Goal: Task Accomplishment & Management: Manage account settings

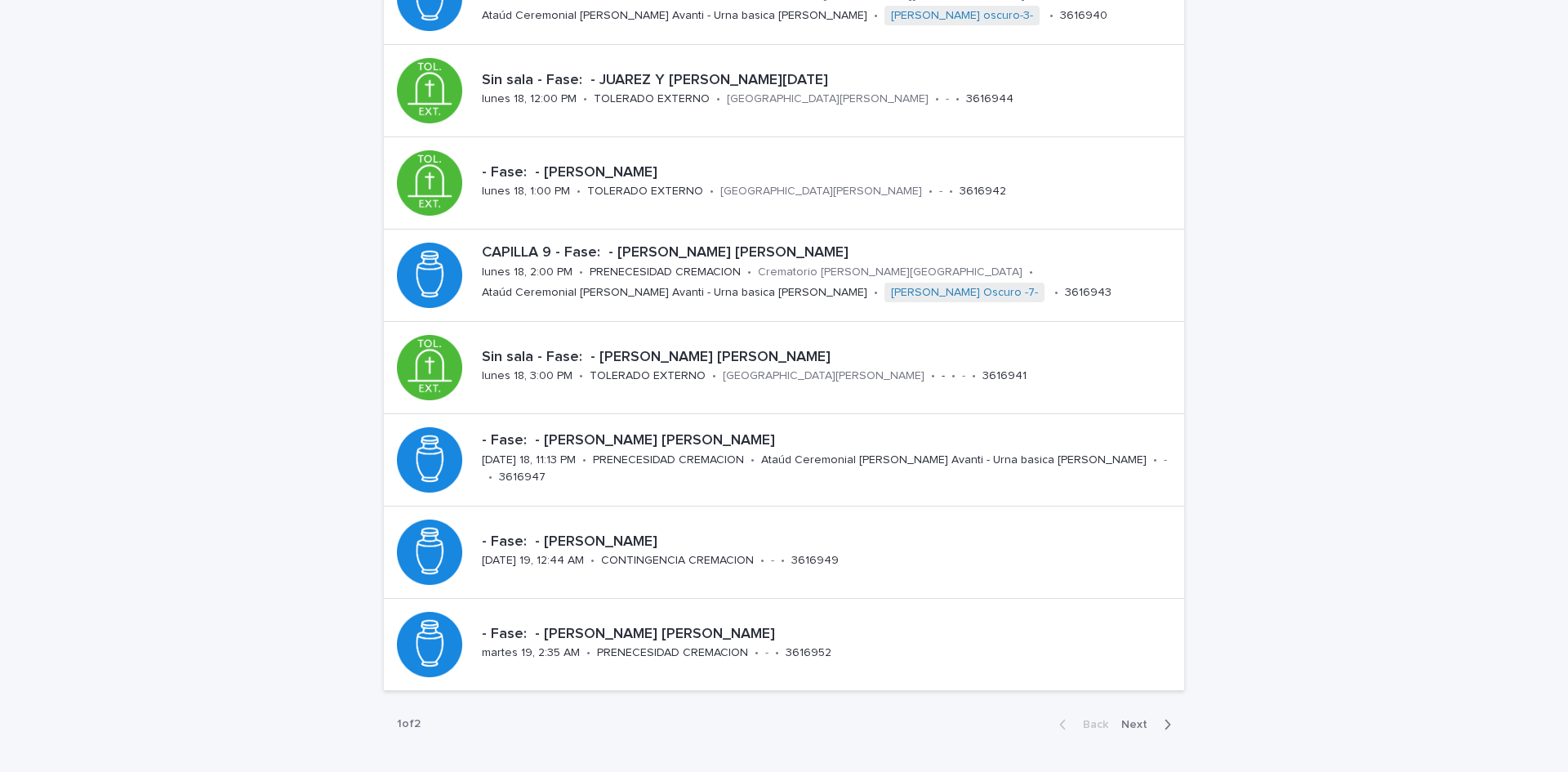
scroll to position [504, 0]
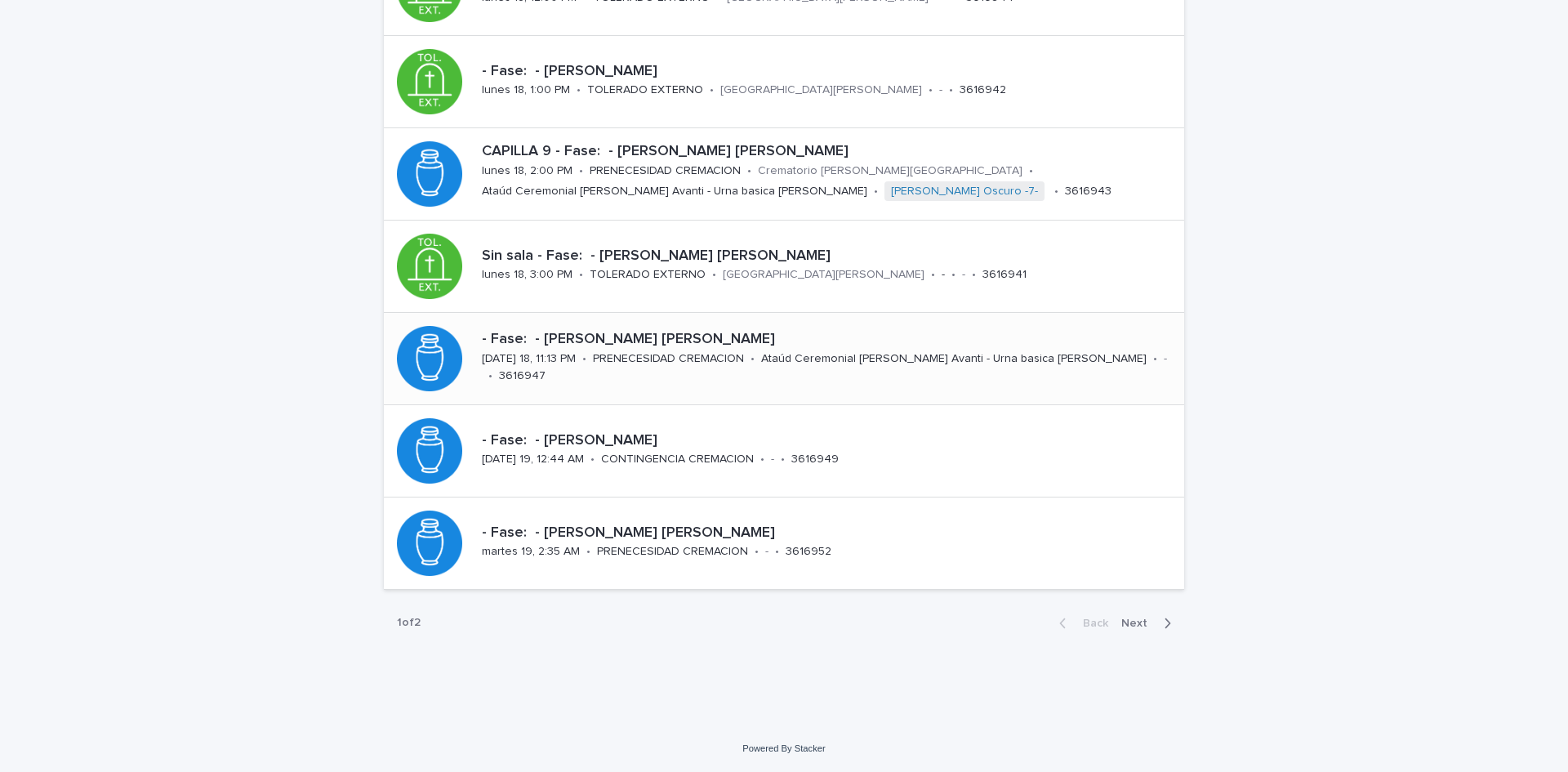
click at [939, 366] on p "Ataúd Ceremonial [PERSON_NAME] Avanti - Urna basica [PERSON_NAME]" at bounding box center [953, 359] width 385 height 14
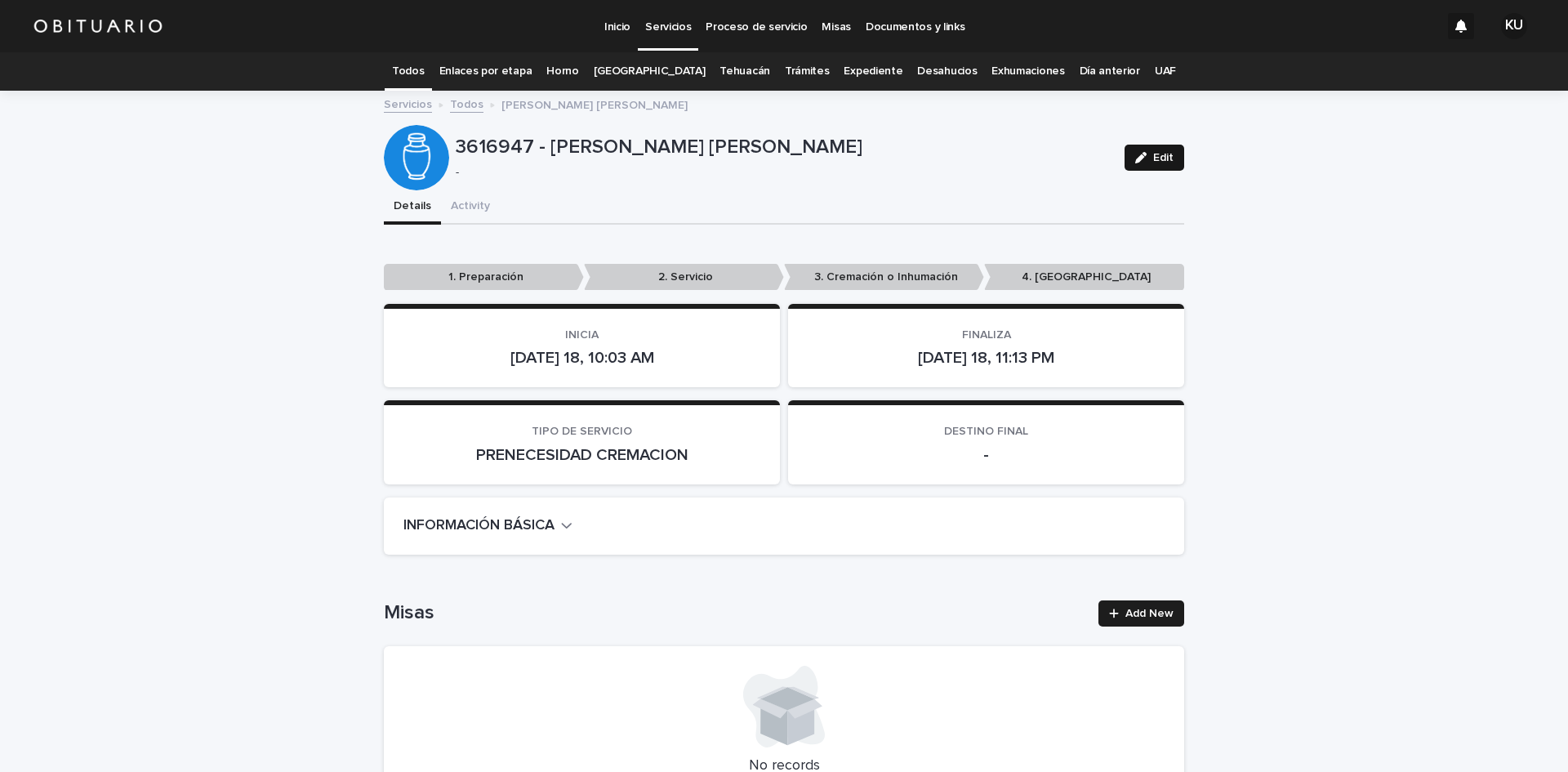
click at [1151, 166] on button "Edit" at bounding box center [1154, 158] width 60 height 26
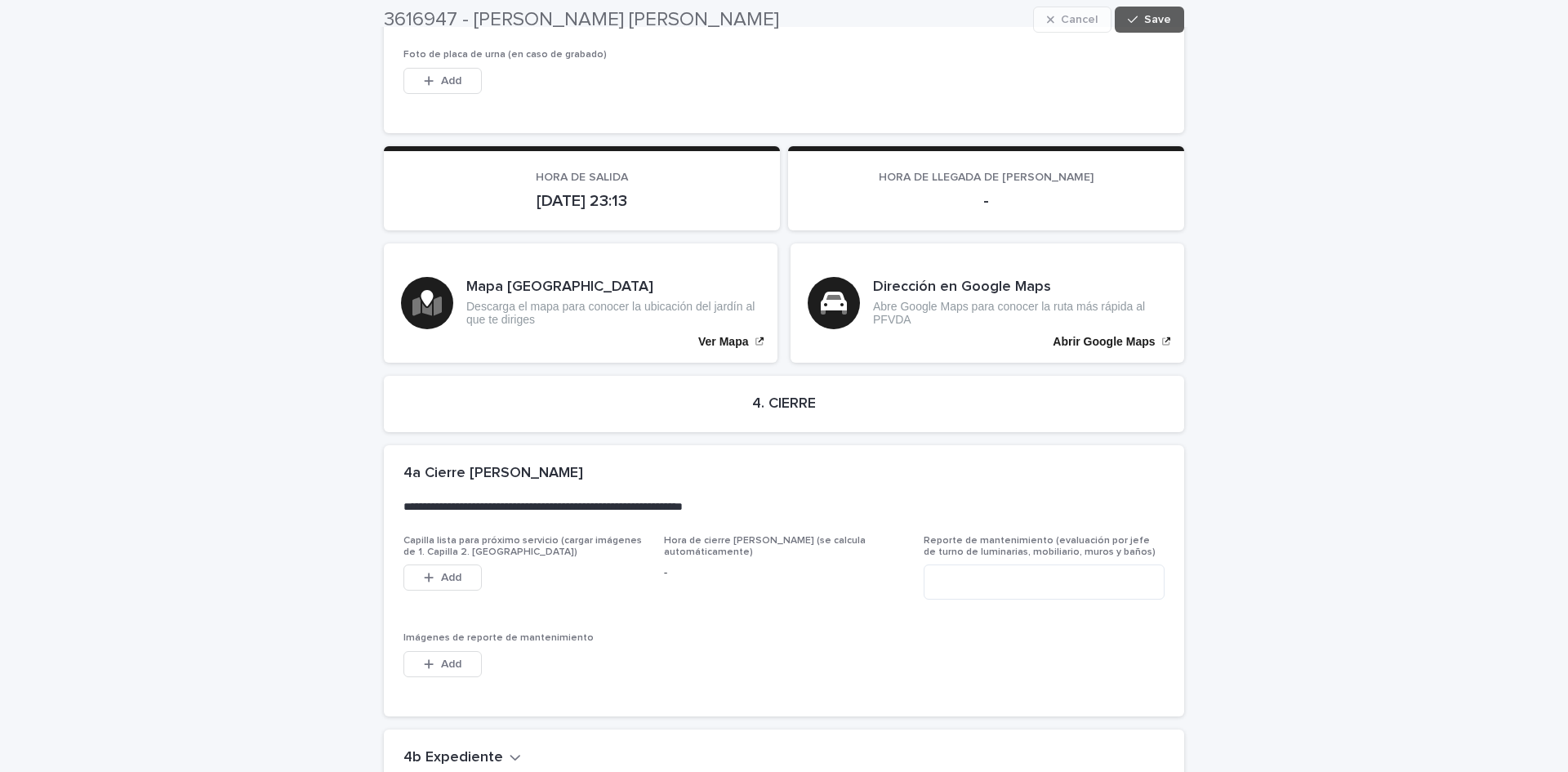
scroll to position [3768, 0]
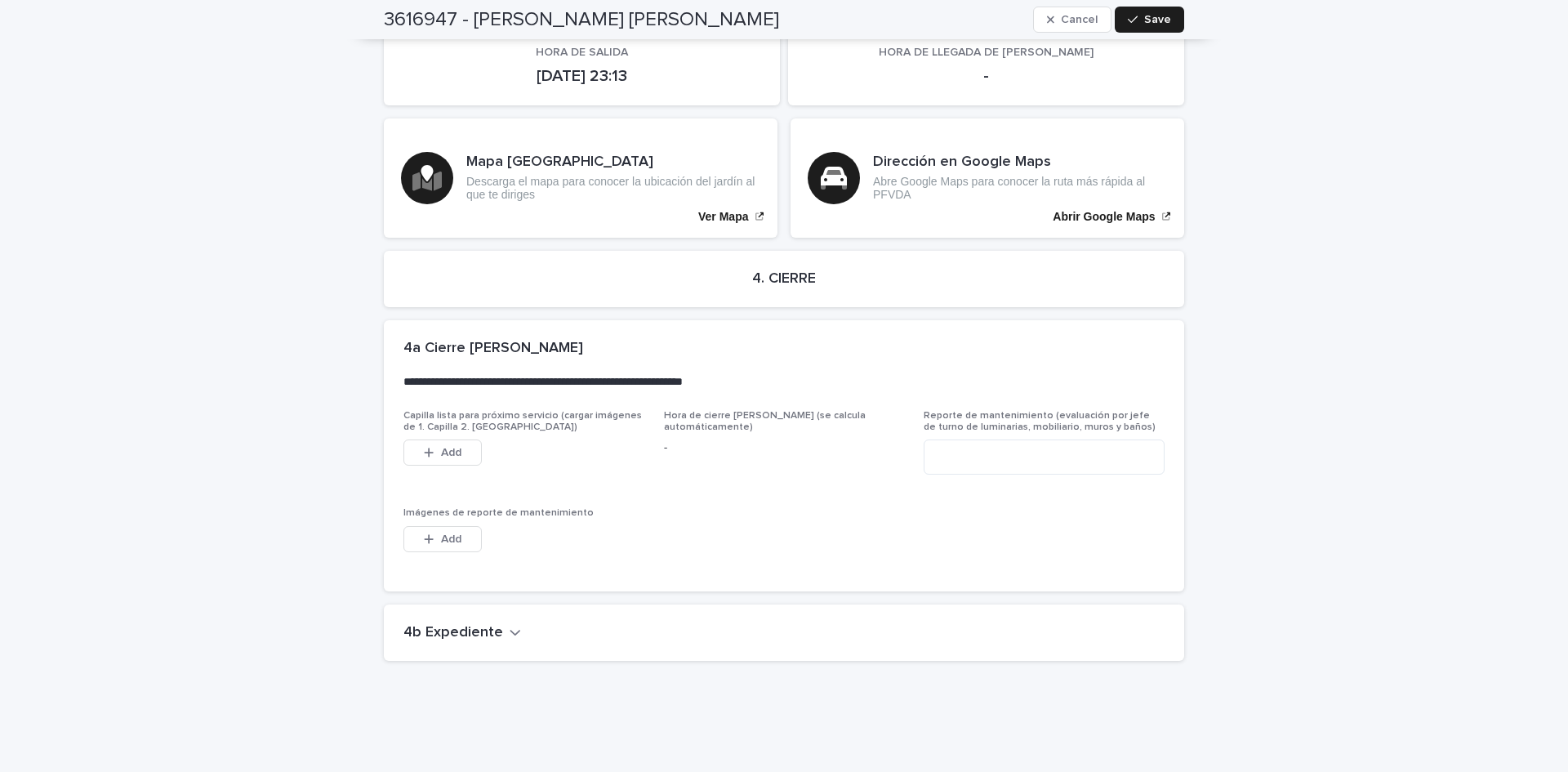
click at [510, 625] on icon "button" at bounding box center [516, 632] width 11 height 15
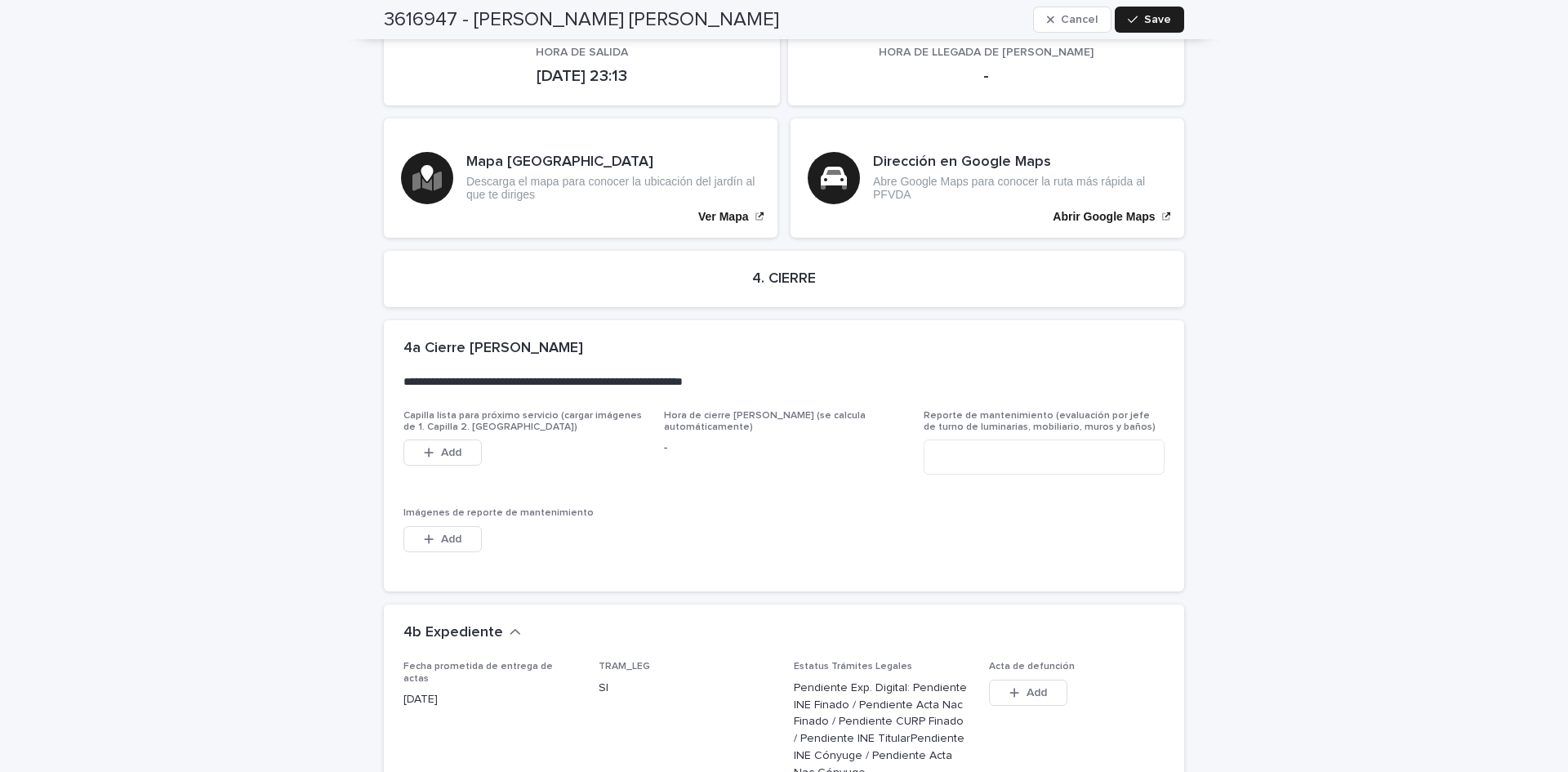
scroll to position [4352, 0]
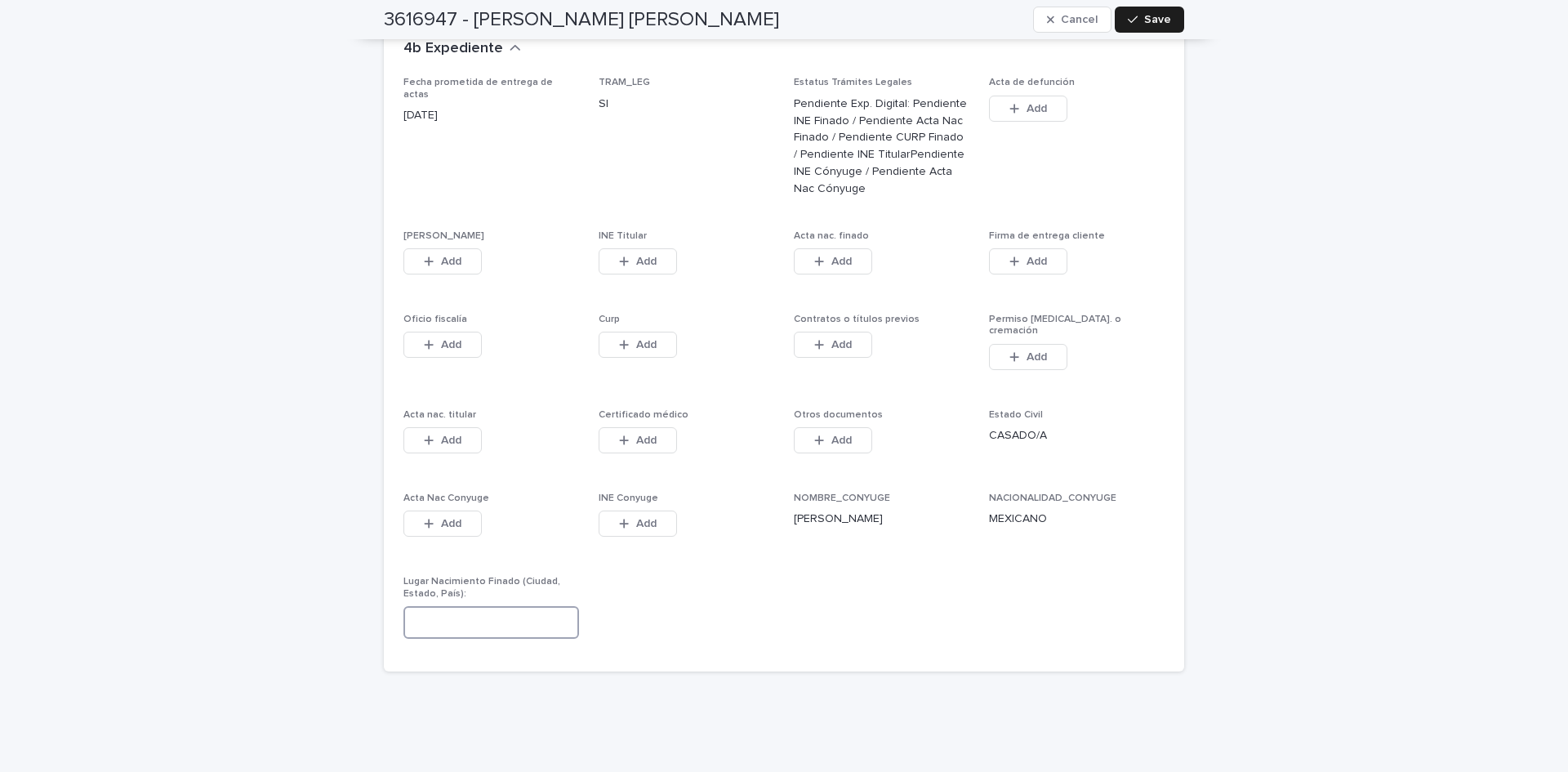
click at [476, 606] on input at bounding box center [491, 623] width 176 height 33
type input "*"
type input "**********"
click at [1162, 20] on span "Save" at bounding box center [1158, 20] width 27 height 11
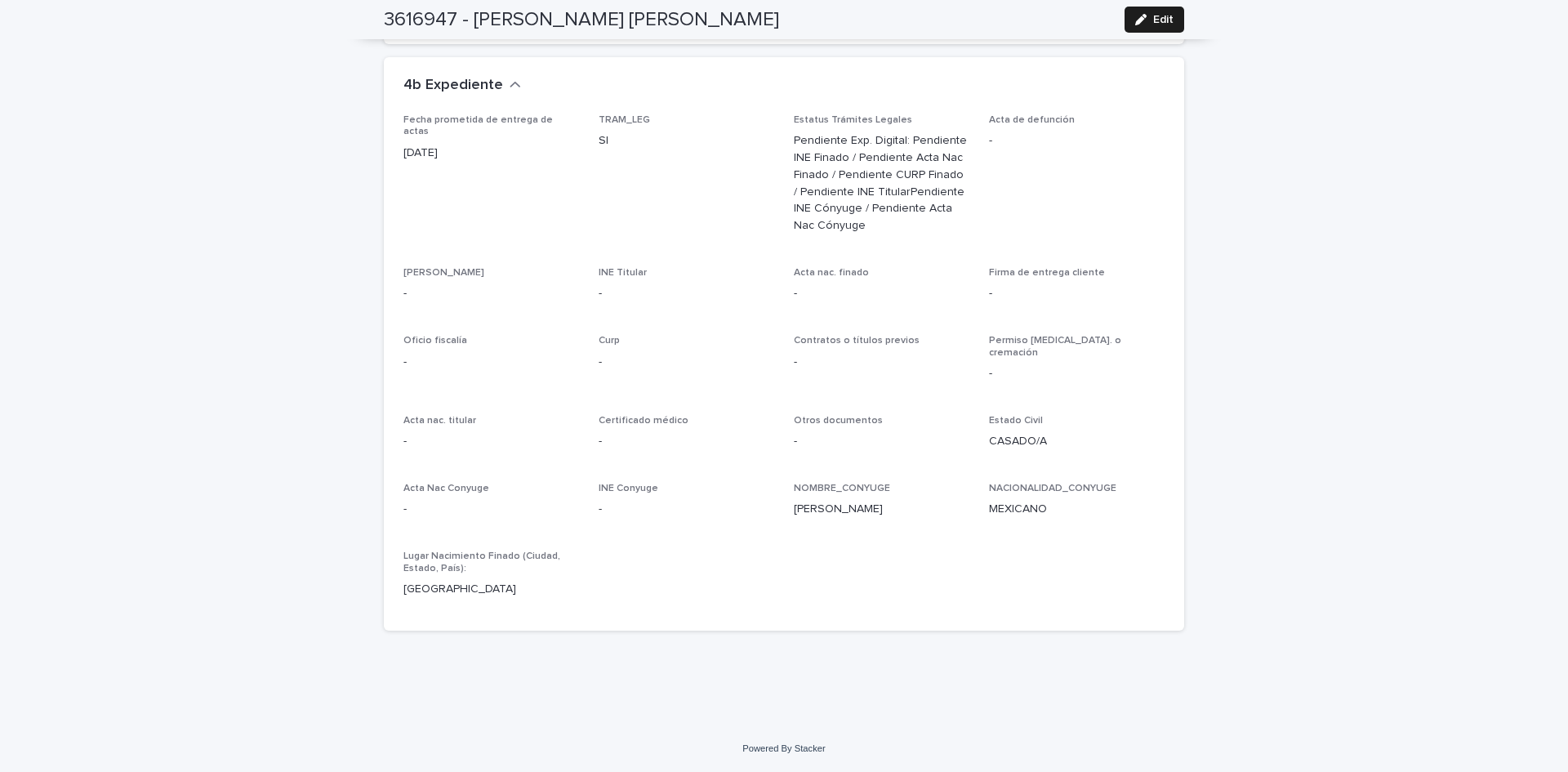
scroll to position [3936, 0]
